Goal: Find specific page/section: Locate a particular part of the current website

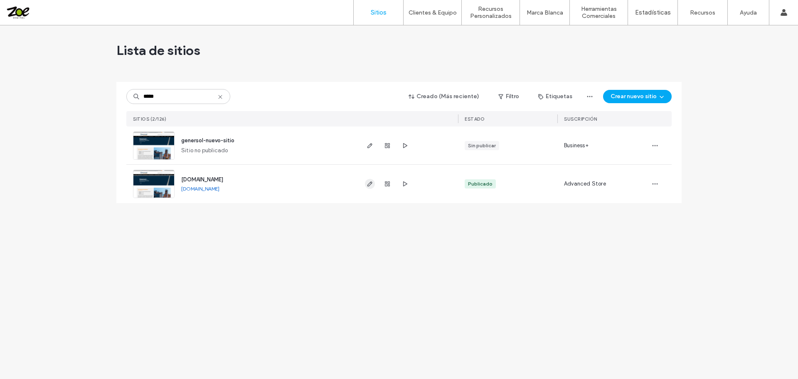
type input "*****"
click at [369, 184] on icon "button" at bounding box center [370, 183] width 7 height 7
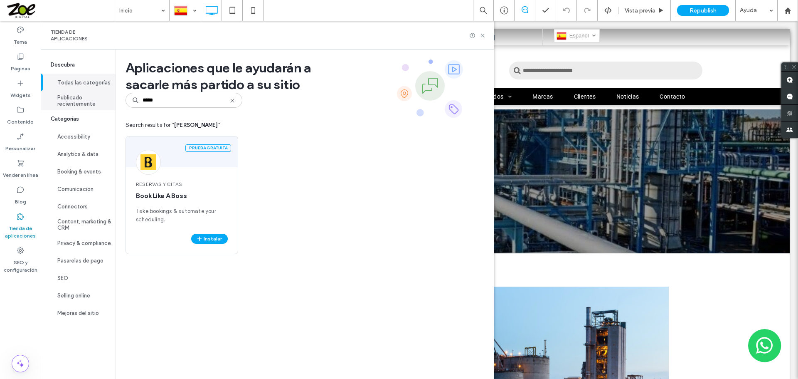
drag, startPoint x: 175, startPoint y: 100, endPoint x: 79, endPoint y: 100, distance: 95.2
click at [79, 100] on div "Descubra Todas las categorías Publicado recientemente Categorías Accessibility …" at bounding box center [267, 213] width 453 height 329
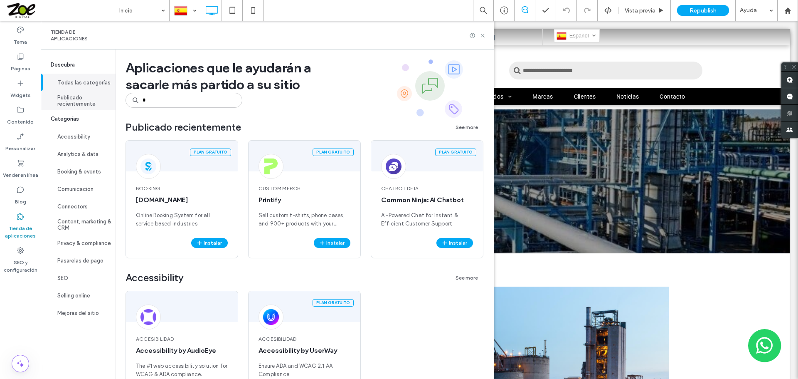
type input "*"
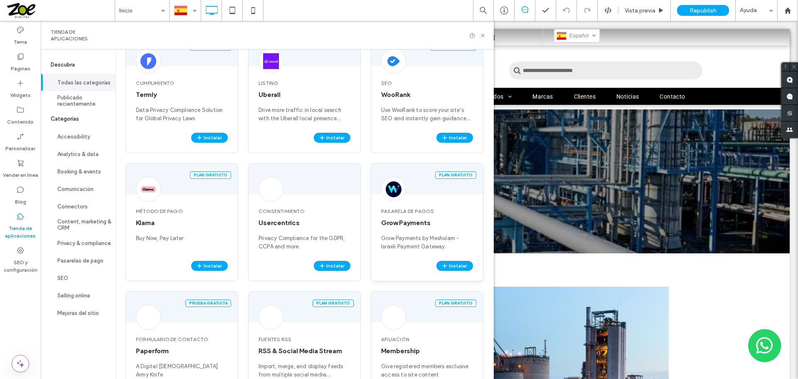
scroll to position [249, 0]
